Goal: Browse casually

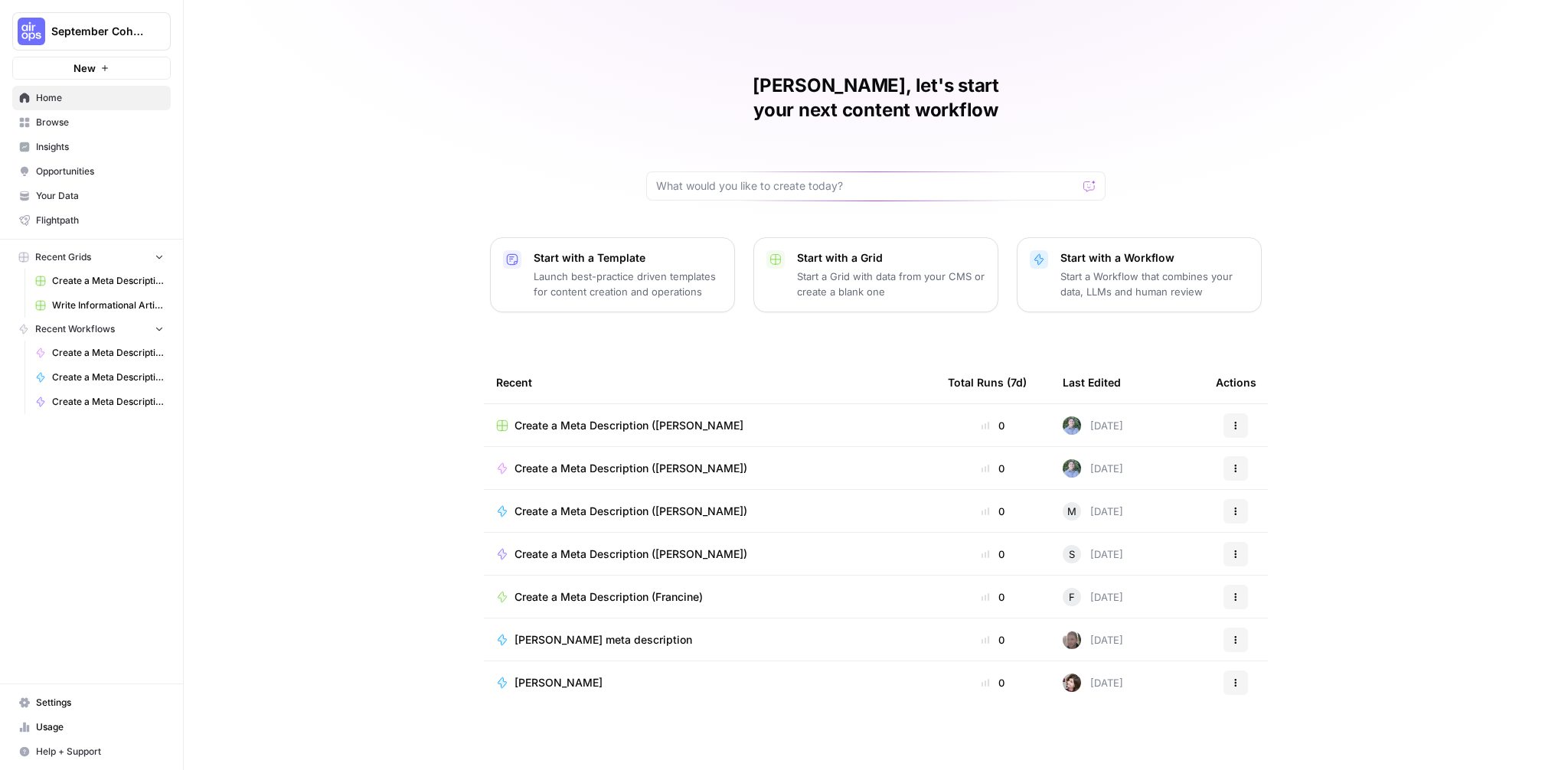
click at [1161, 94] on div "[PERSON_NAME], let's start your next content workflow Start with a Template Lau…" at bounding box center [876, 385] width 1384 height 770
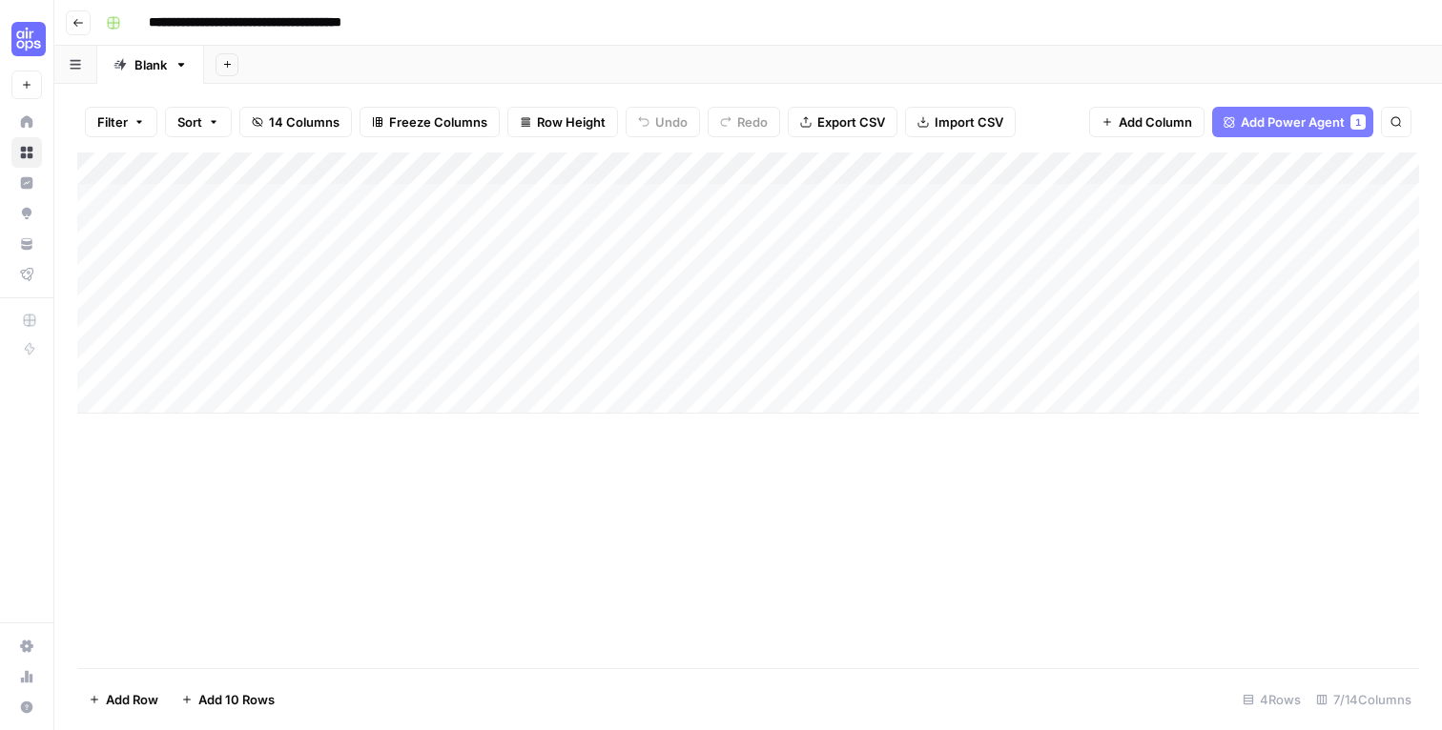
click at [916, 17] on div "**********" at bounding box center [760, 23] width 1324 height 31
